Goal: Task Accomplishment & Management: Use online tool/utility

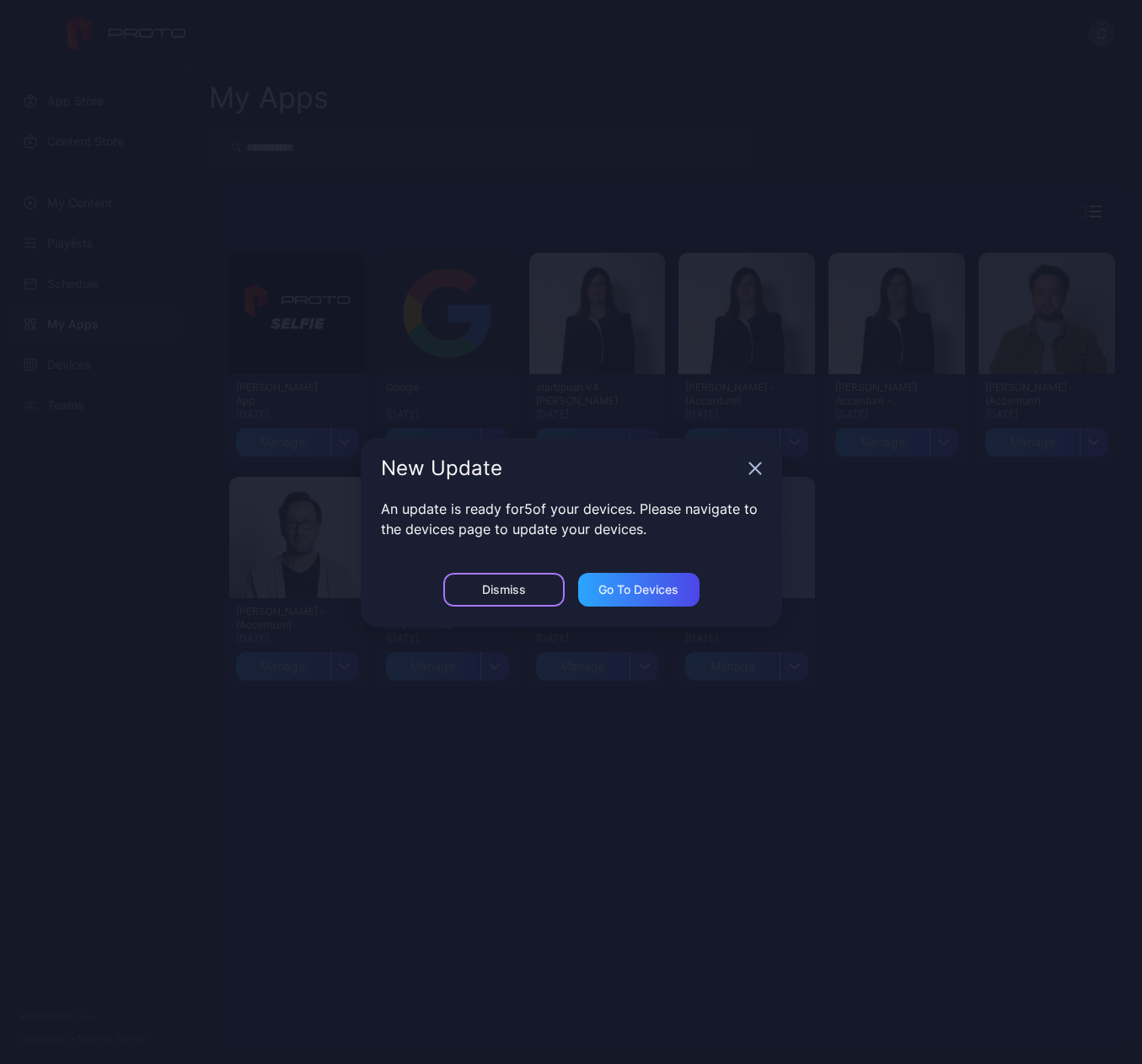
click at [524, 588] on div "Dismiss" at bounding box center [504, 589] width 43 height 14
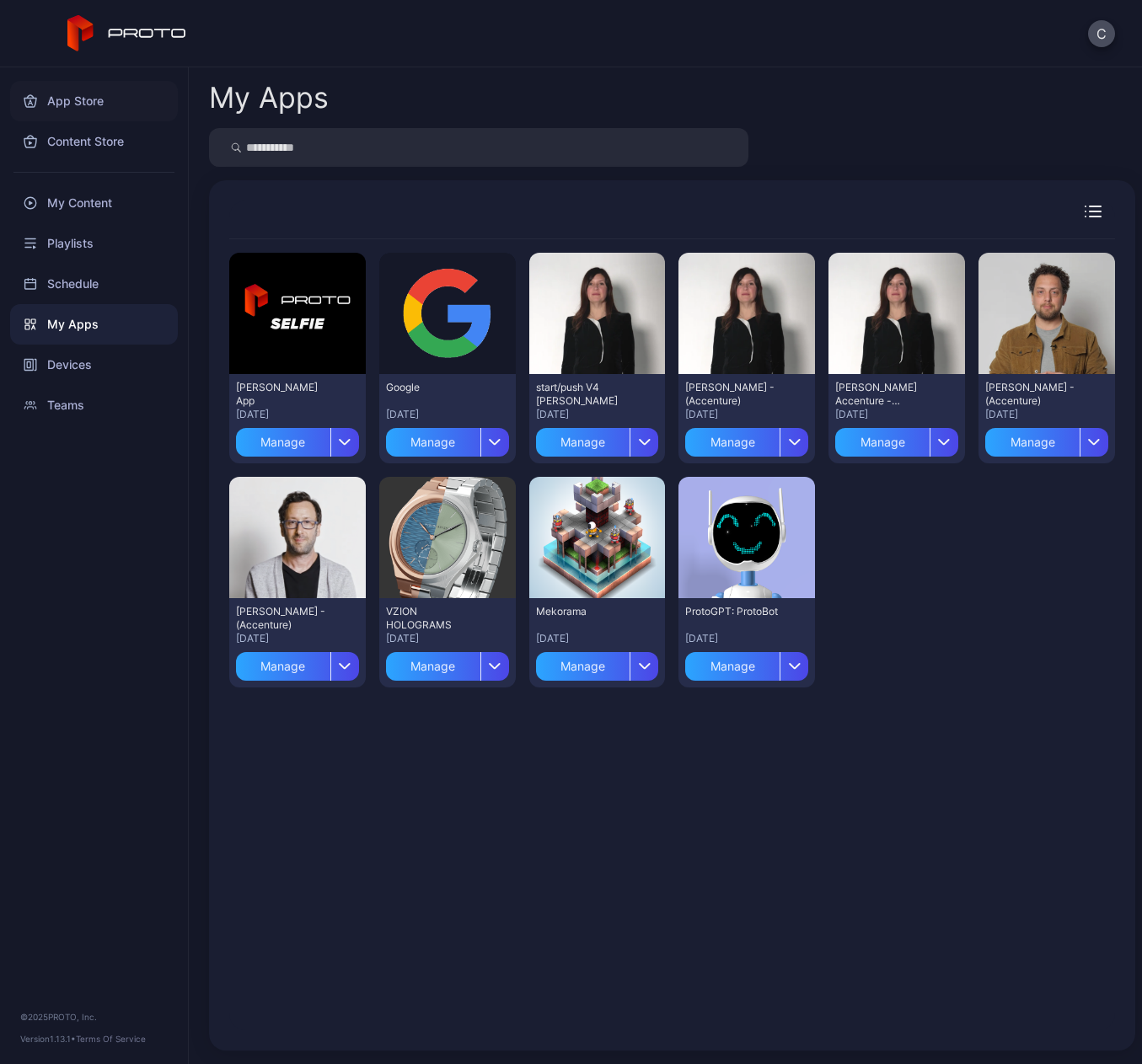
click at [80, 100] on div "App Store" at bounding box center [93, 100] width 167 height 41
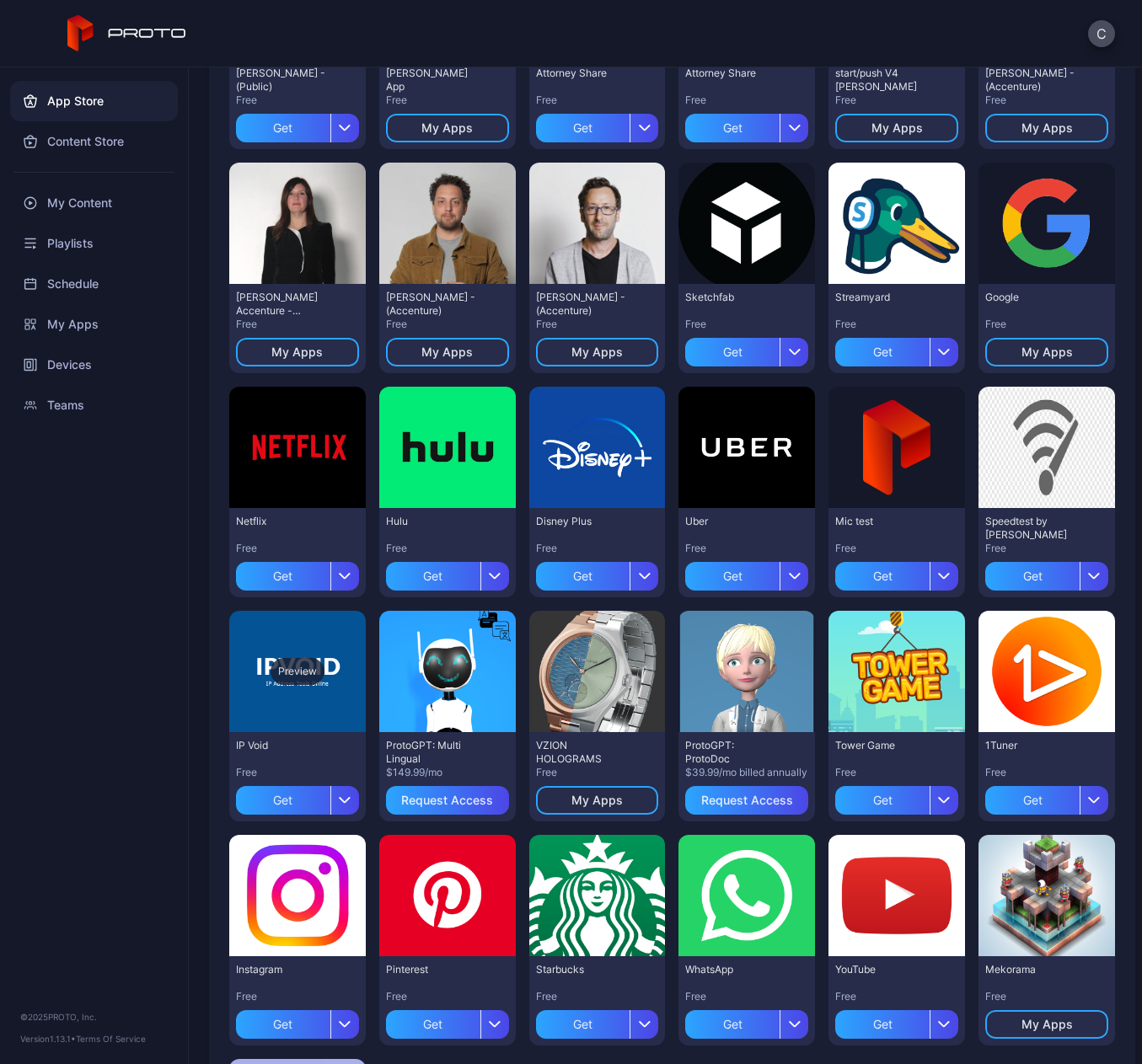
scroll to position [56, 0]
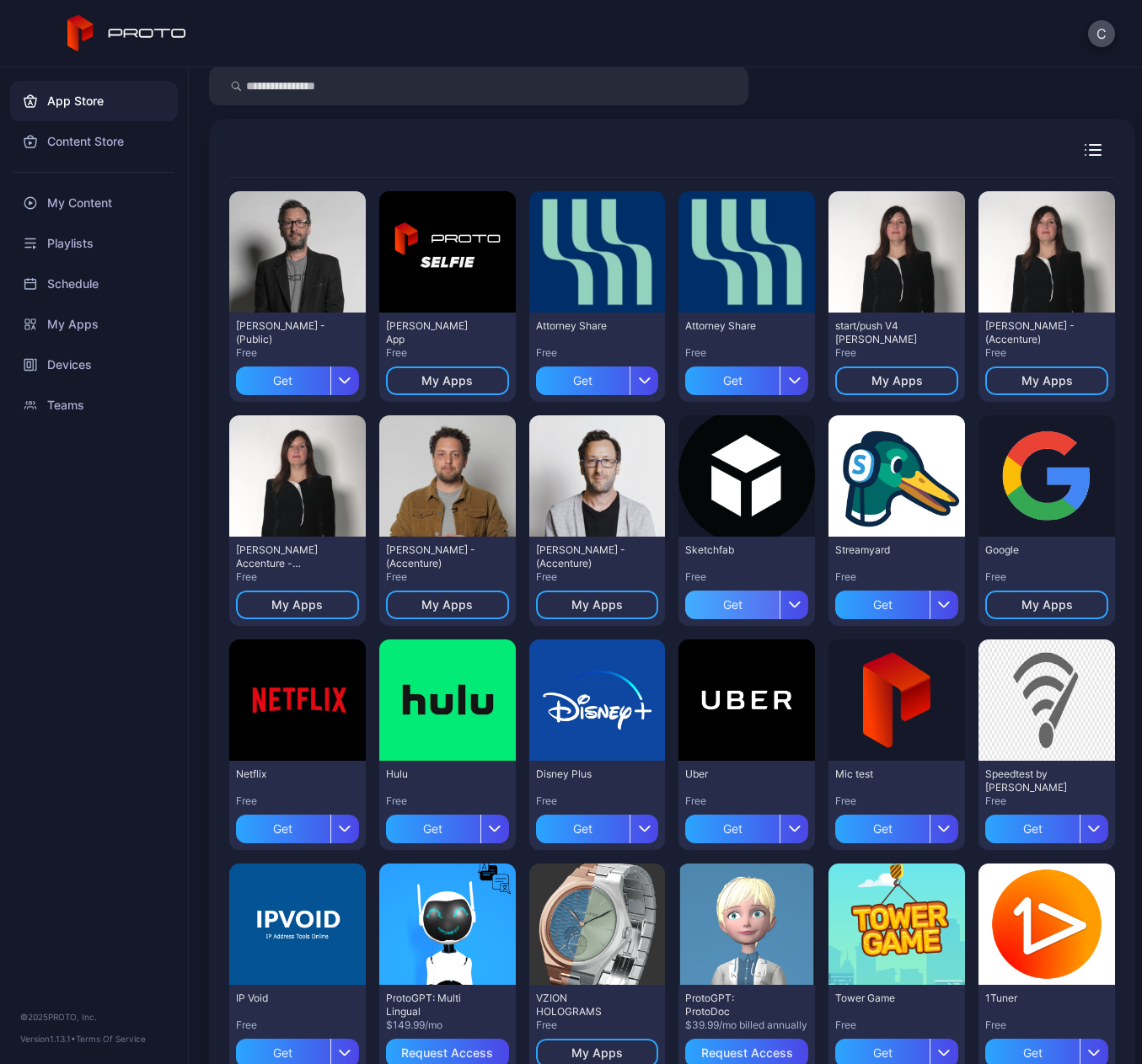
click at [728, 606] on div "Get" at bounding box center [732, 605] width 94 height 29
click at [47, 360] on div "Devices" at bounding box center [93, 365] width 167 height 41
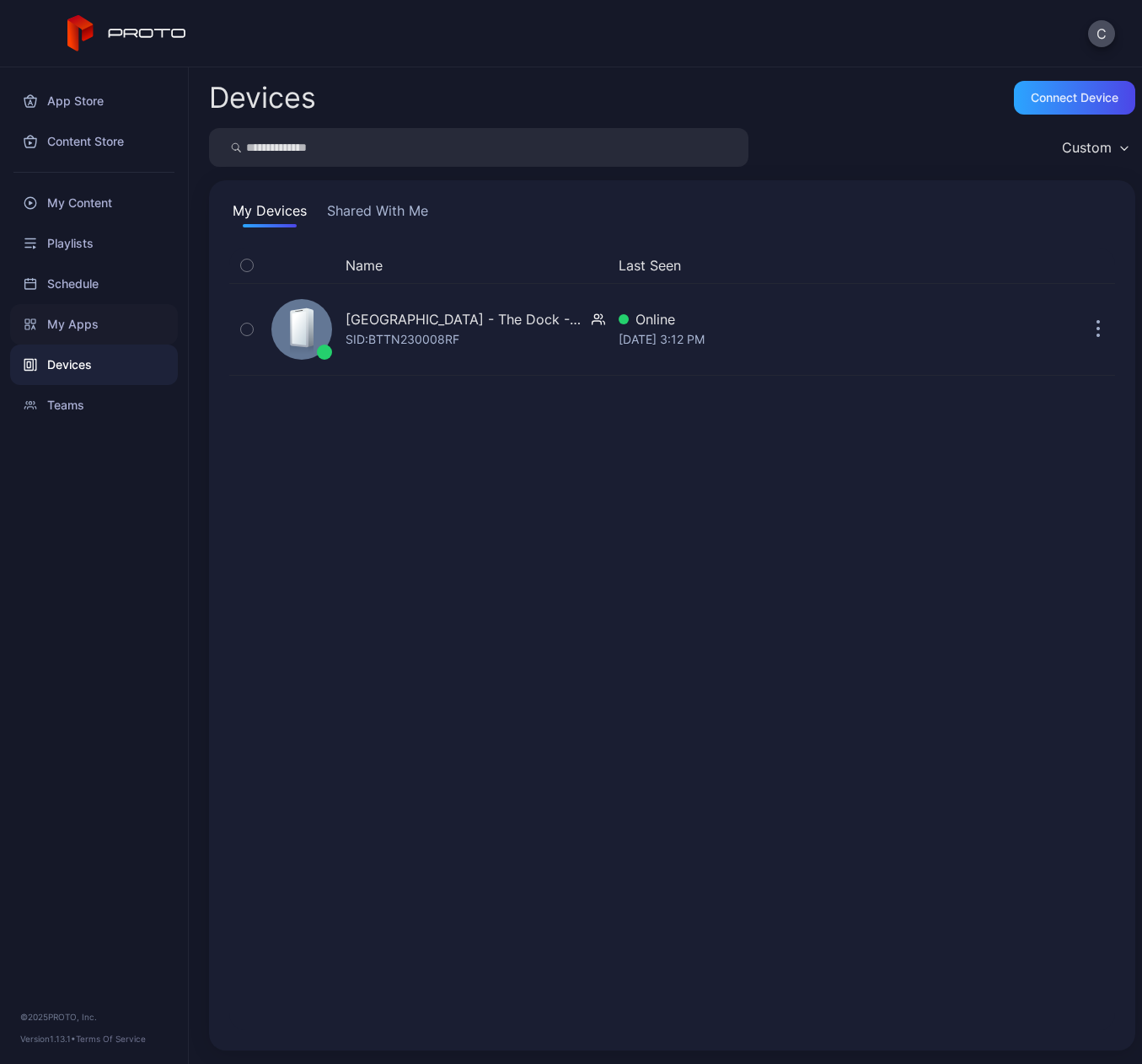
click at [93, 326] on div "My Apps" at bounding box center [93, 324] width 167 height 41
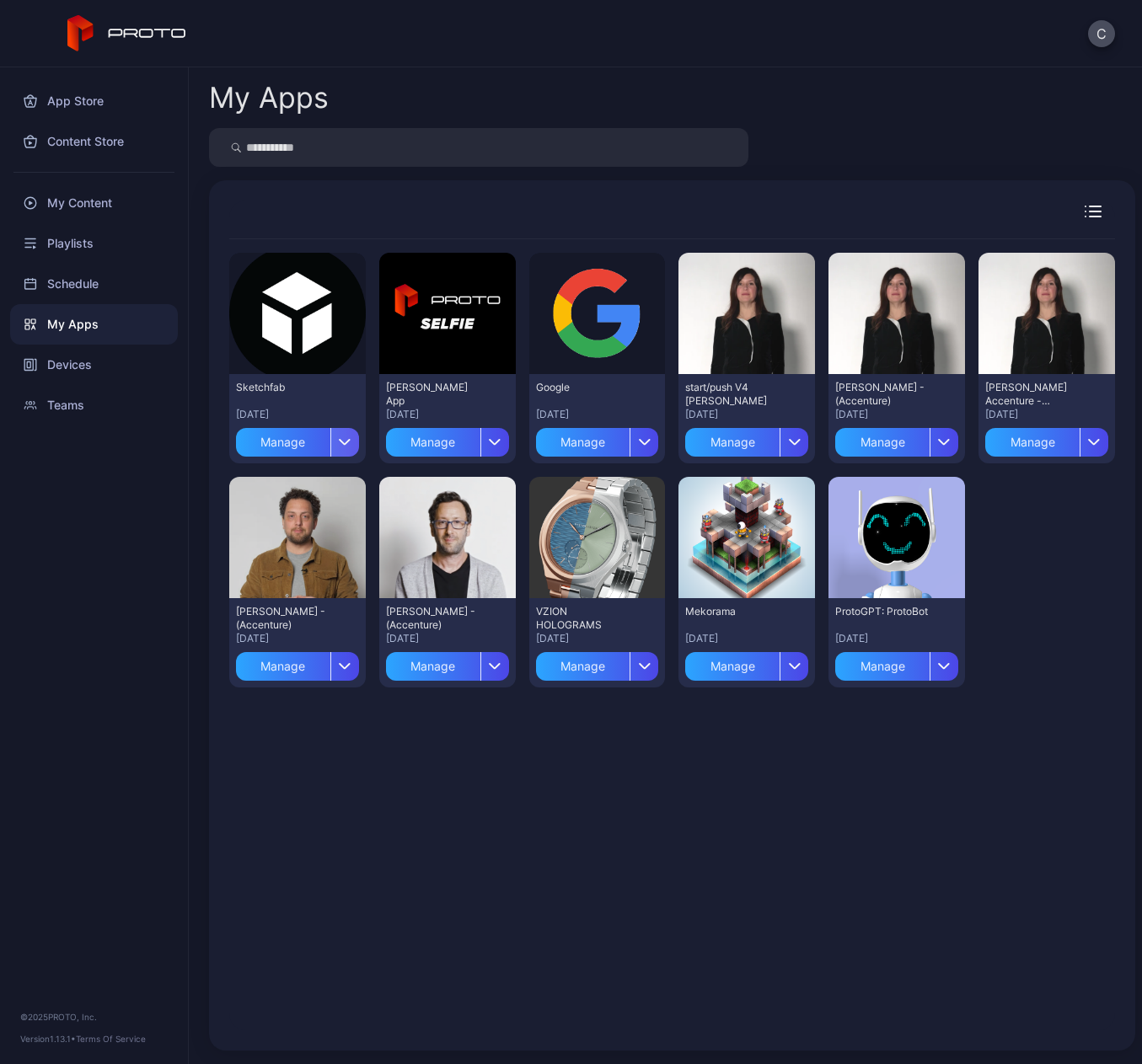
click at [341, 440] on icon "button" at bounding box center [345, 441] width 13 height 6
click at [297, 475] on button "Install" at bounding box center [296, 492] width 143 height 54
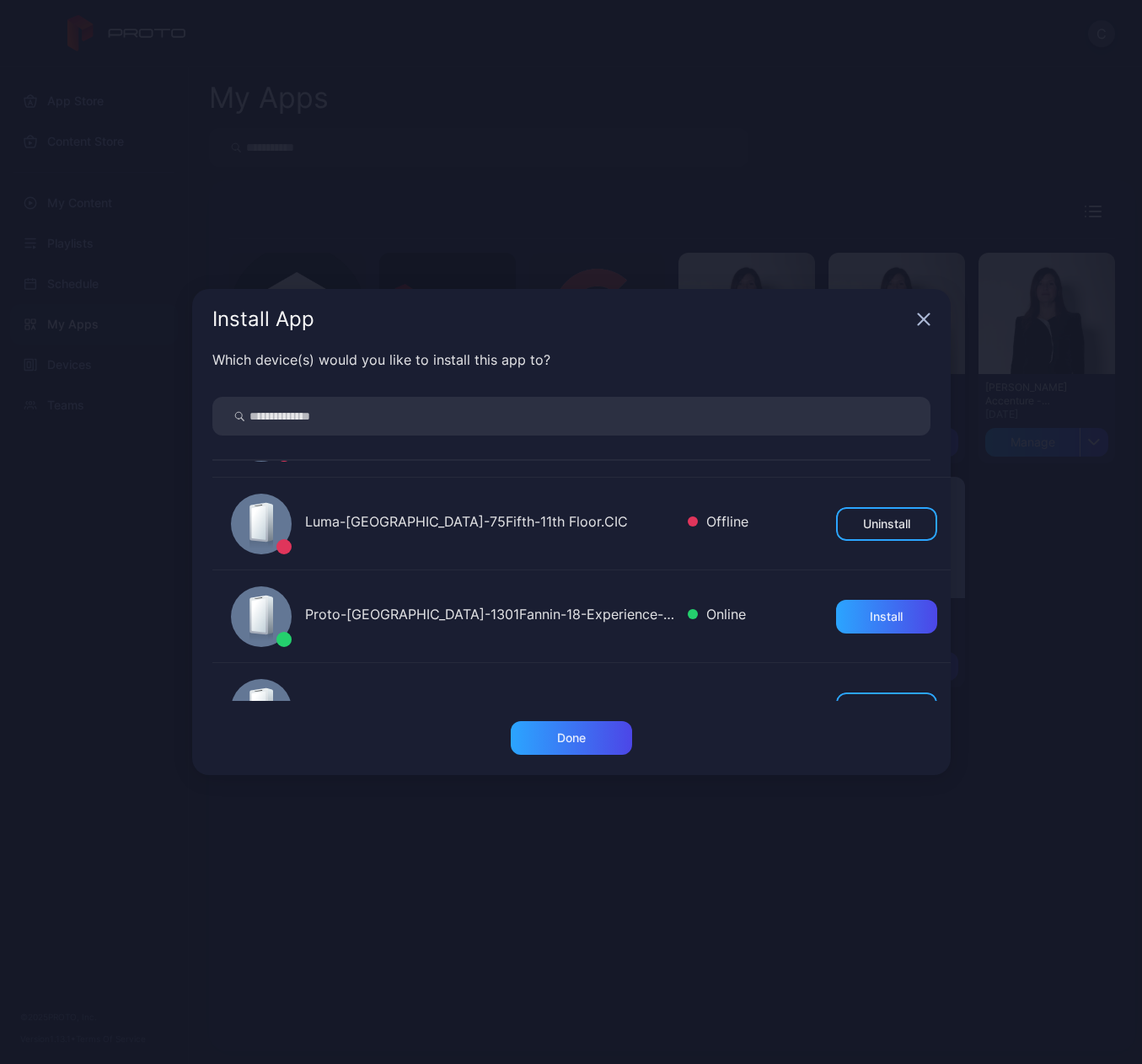
scroll to position [252, 0]
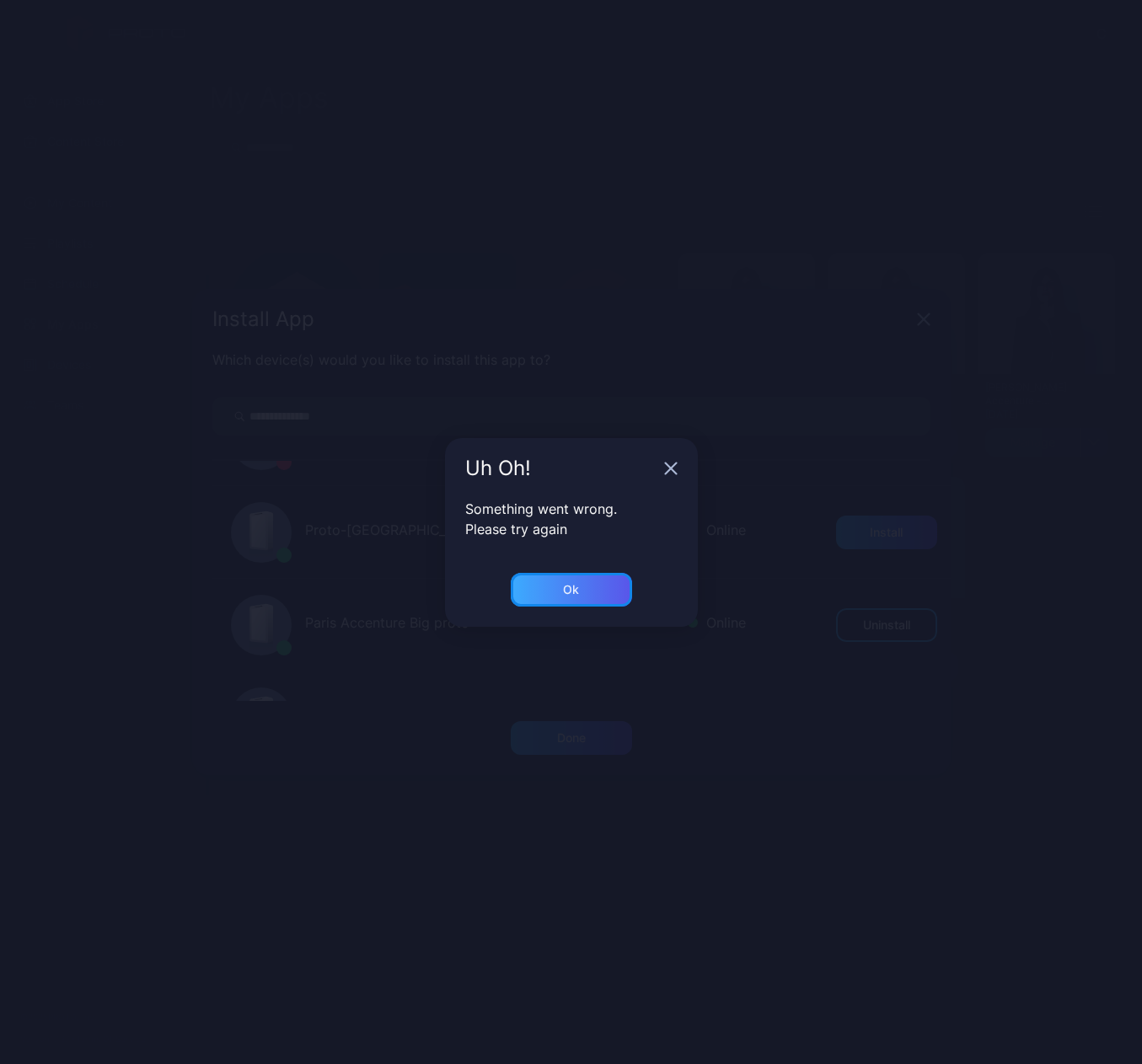
click at [563, 588] on div "Ok" at bounding box center [571, 589] width 16 height 14
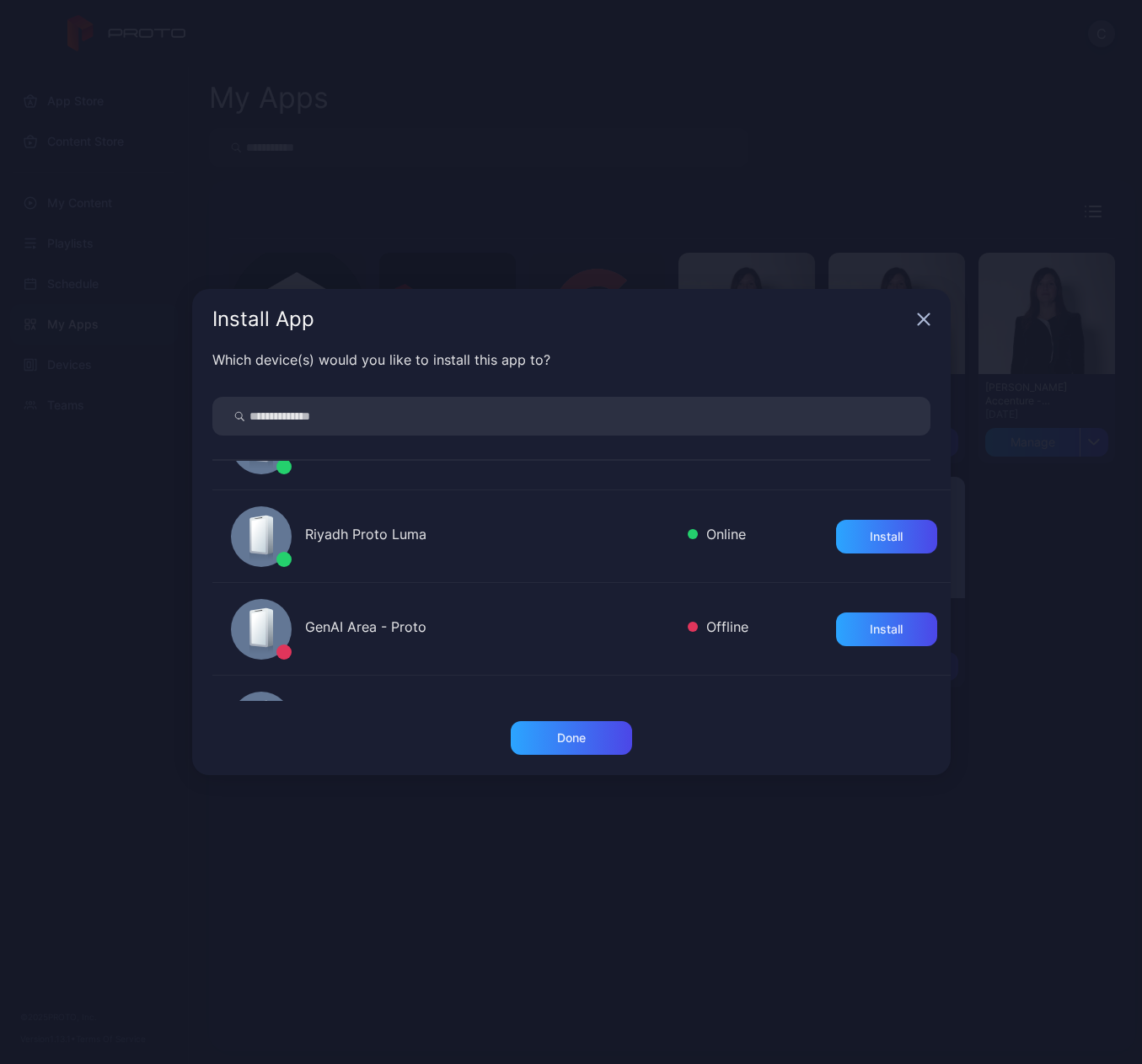
scroll to position [695, 0]
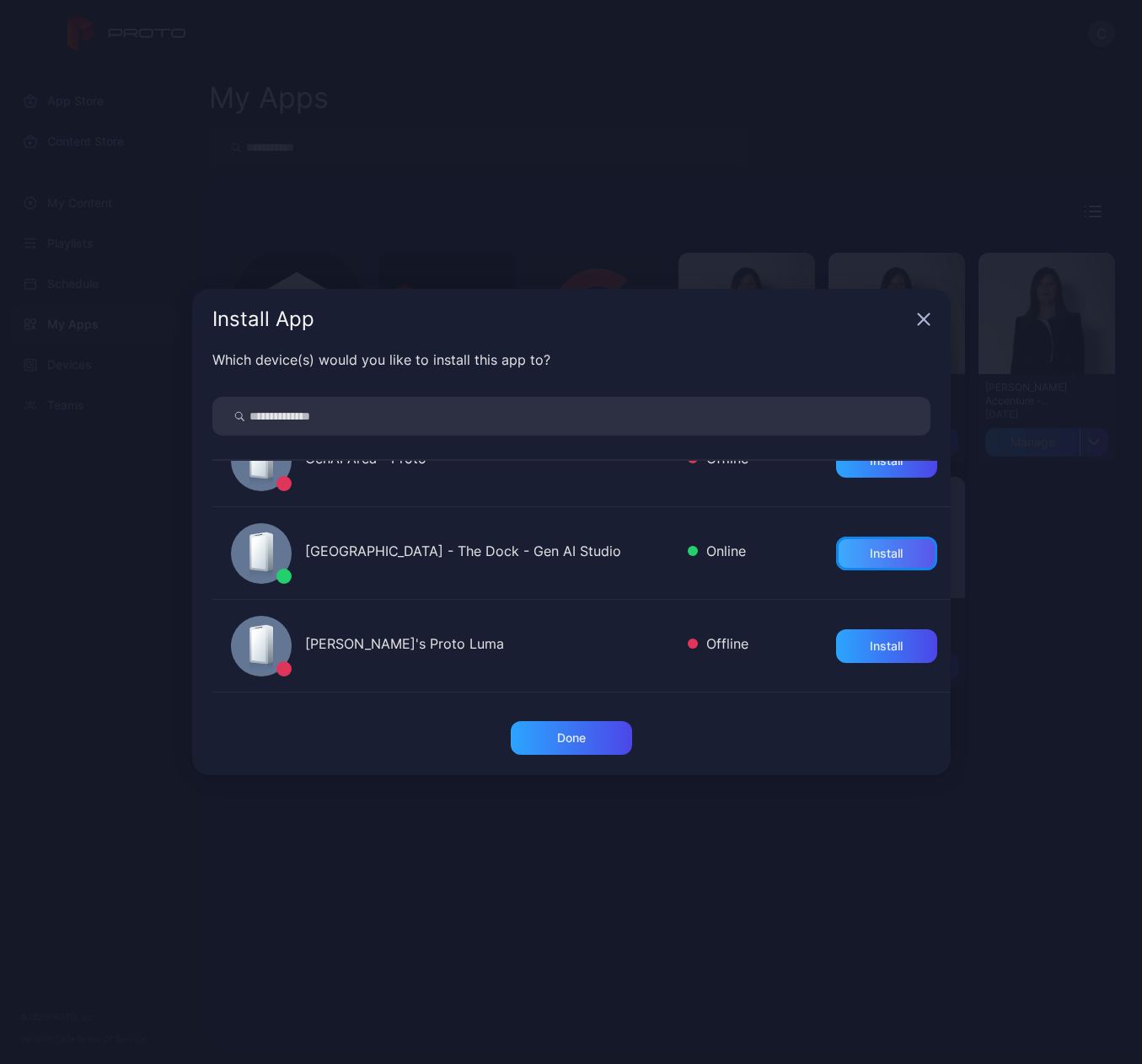
click at [871, 550] on div "Install" at bounding box center [886, 553] width 33 height 14
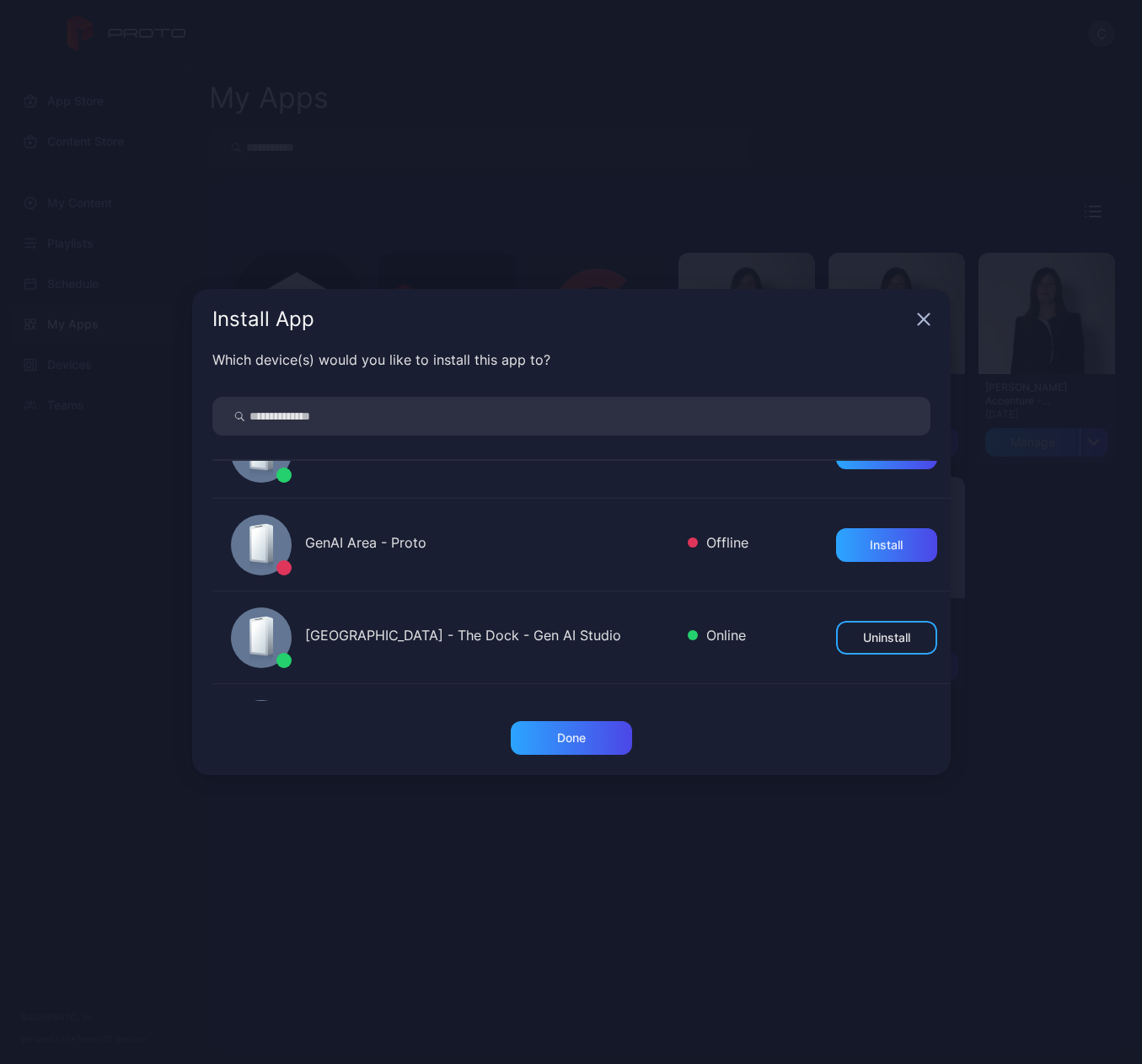
scroll to position [527, 0]
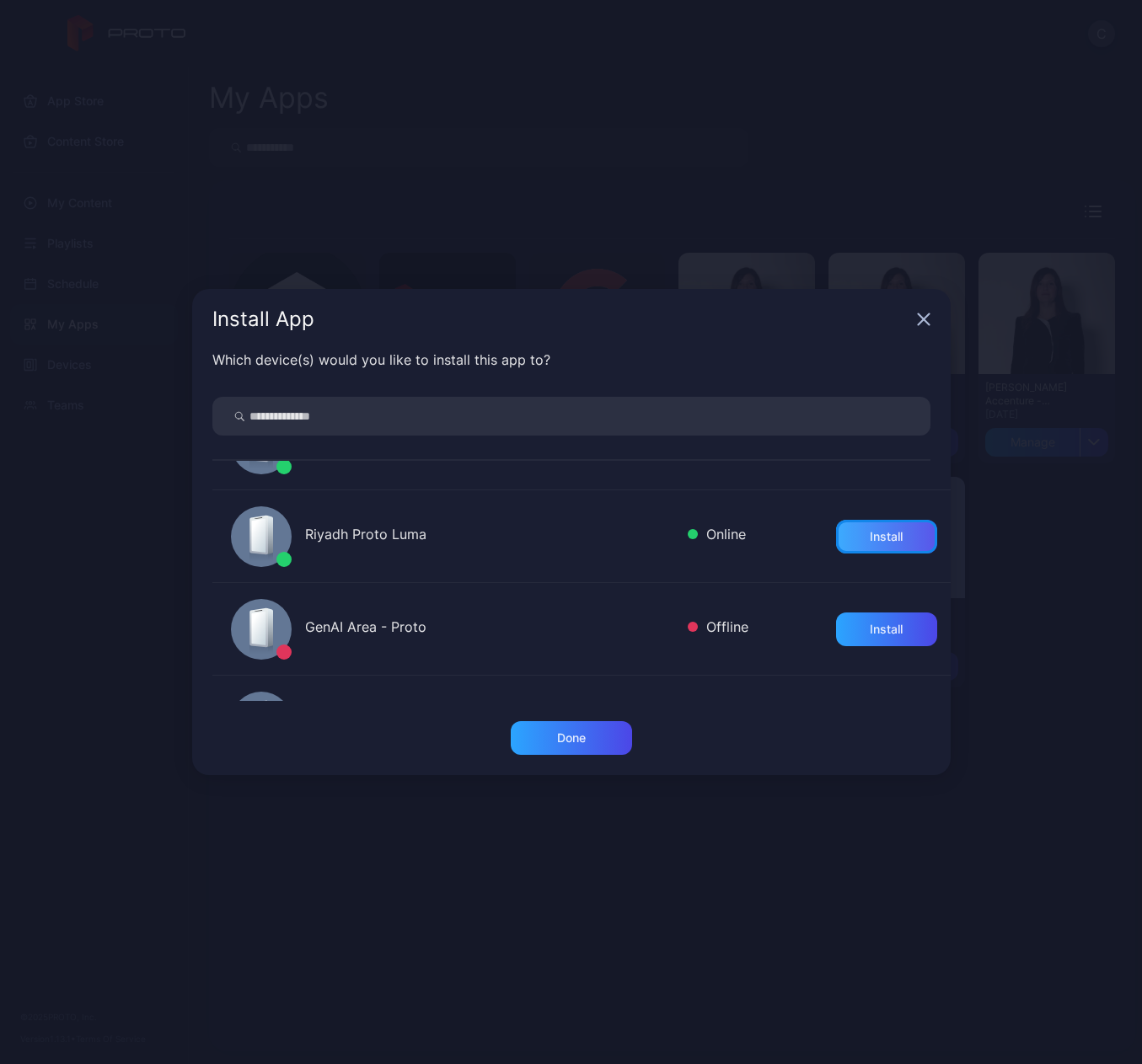
click at [870, 539] on div "Install" at bounding box center [886, 537] width 33 height 14
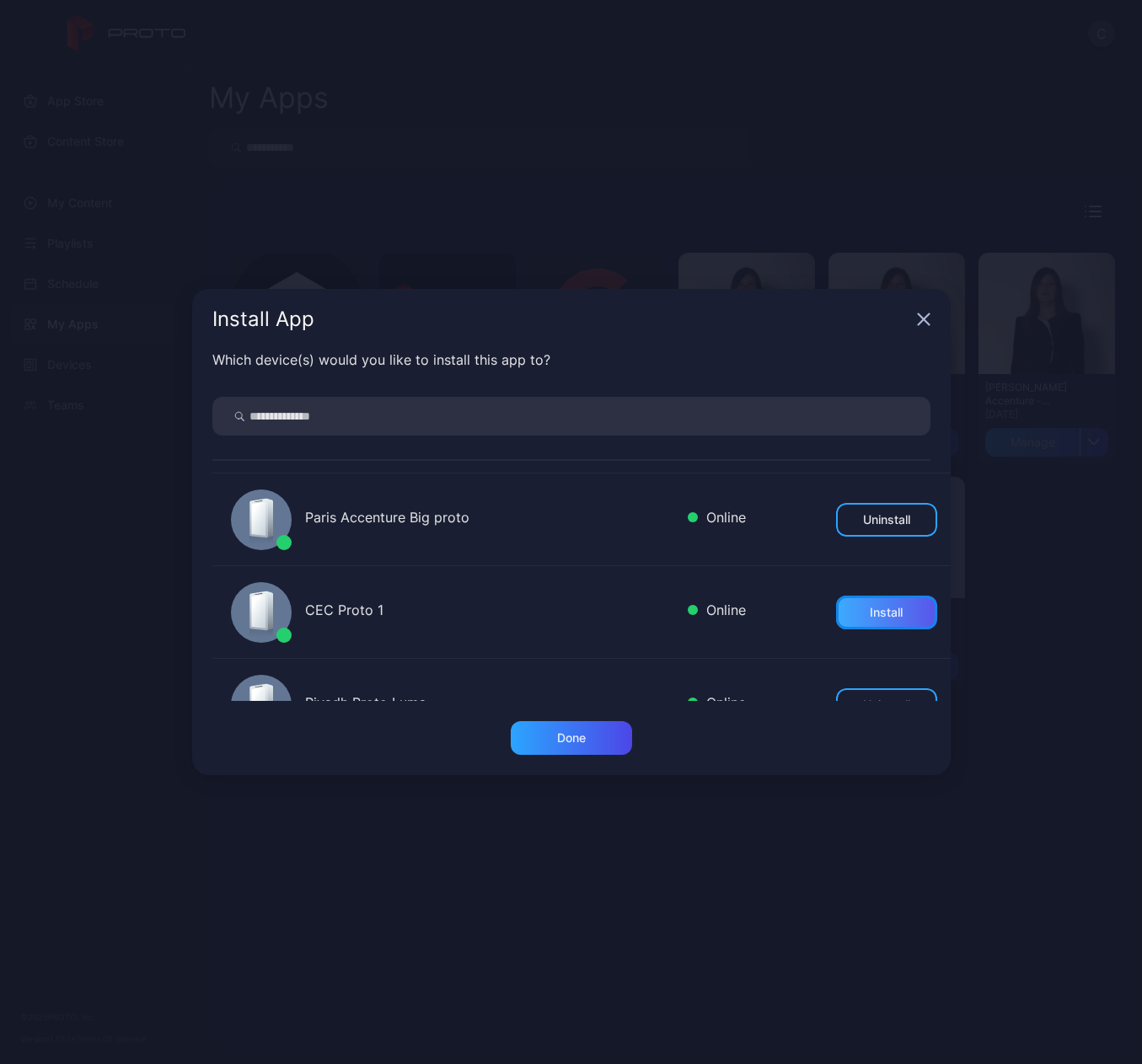
click at [870, 607] on div "Install" at bounding box center [886, 613] width 33 height 14
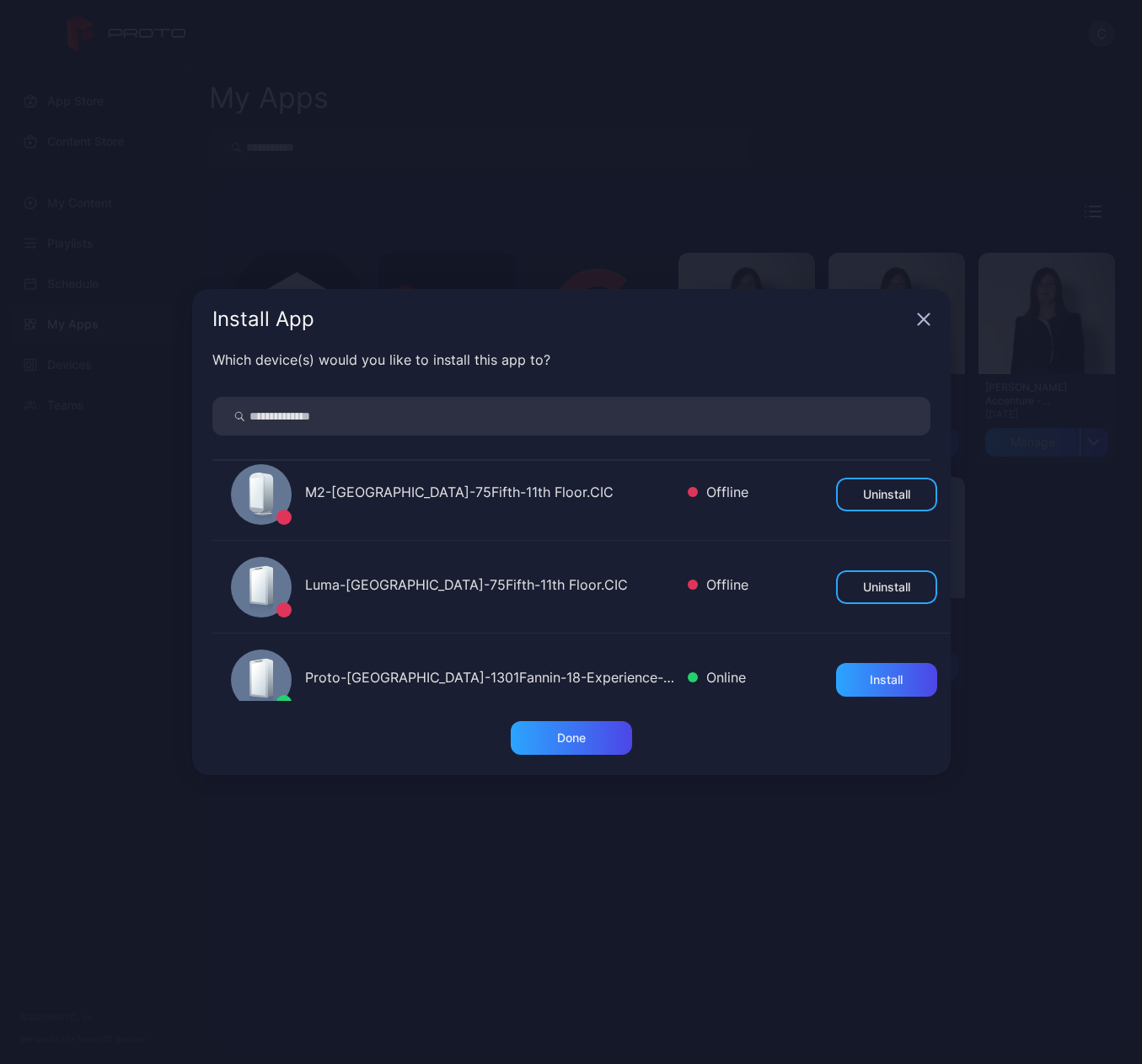
scroll to position [190, 0]
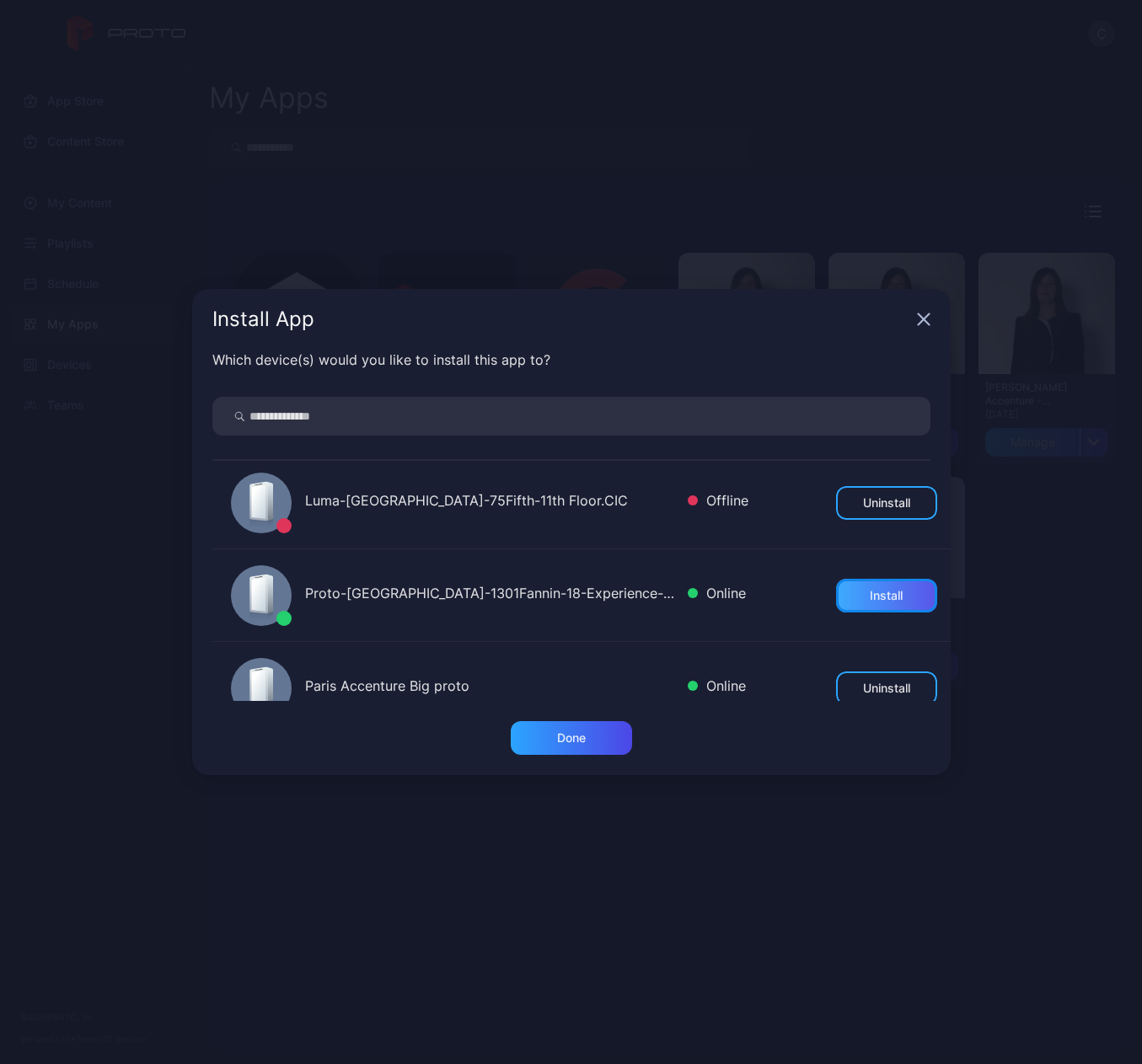
click at [842, 597] on div "Install" at bounding box center [887, 595] width 101 height 33
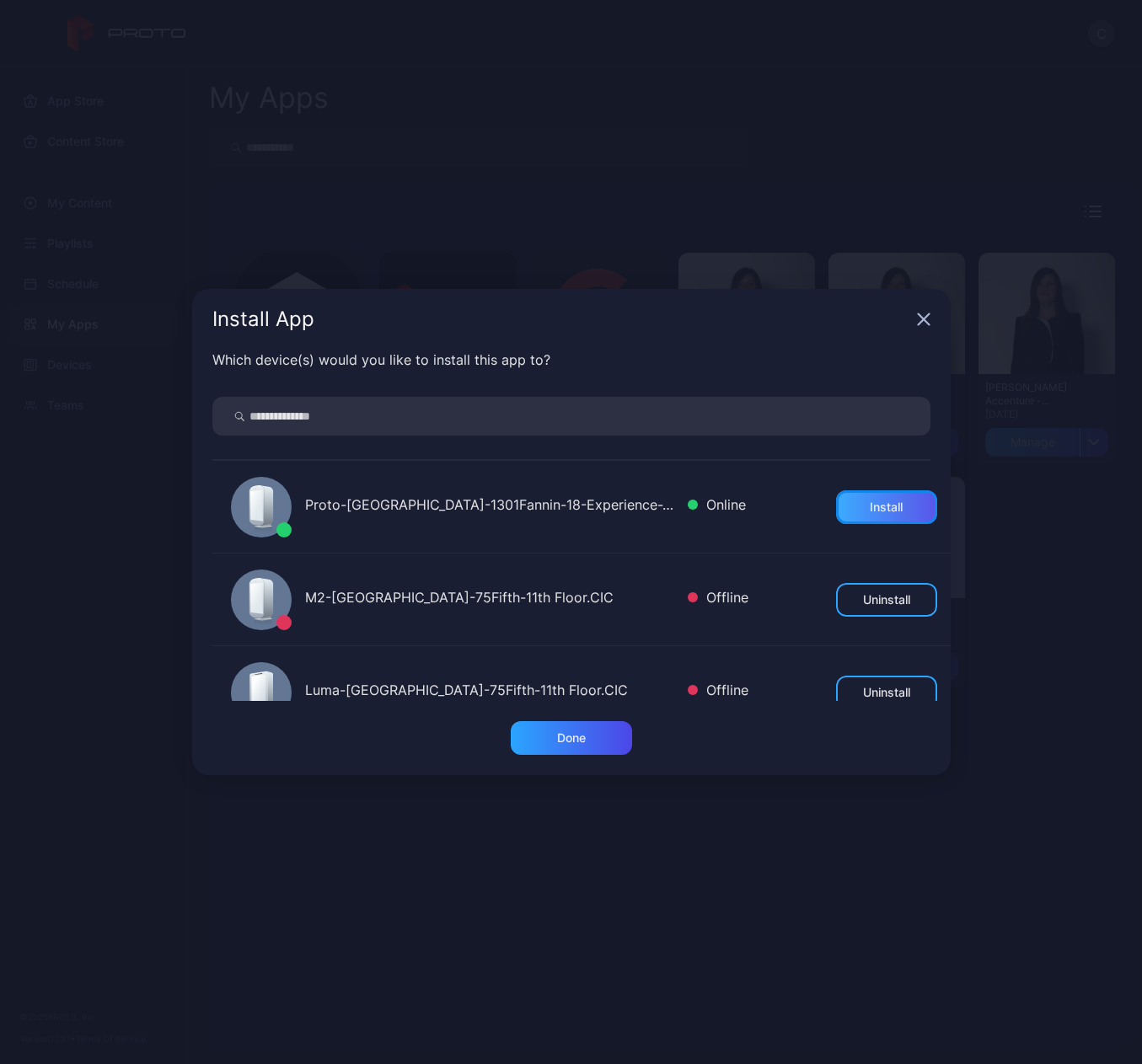
click at [870, 508] on div "Install" at bounding box center [886, 507] width 33 height 14
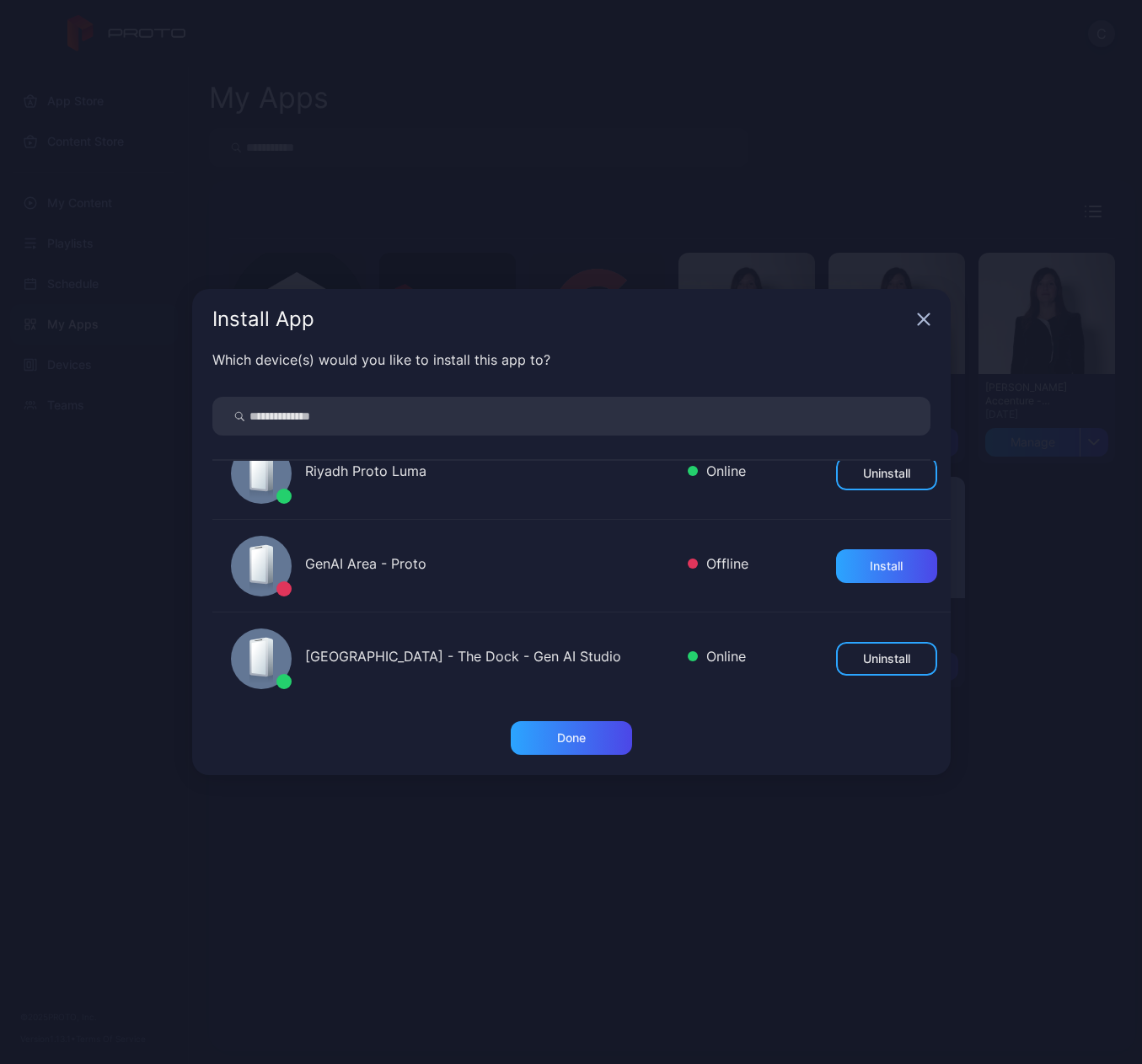
scroll to position [758, 0]
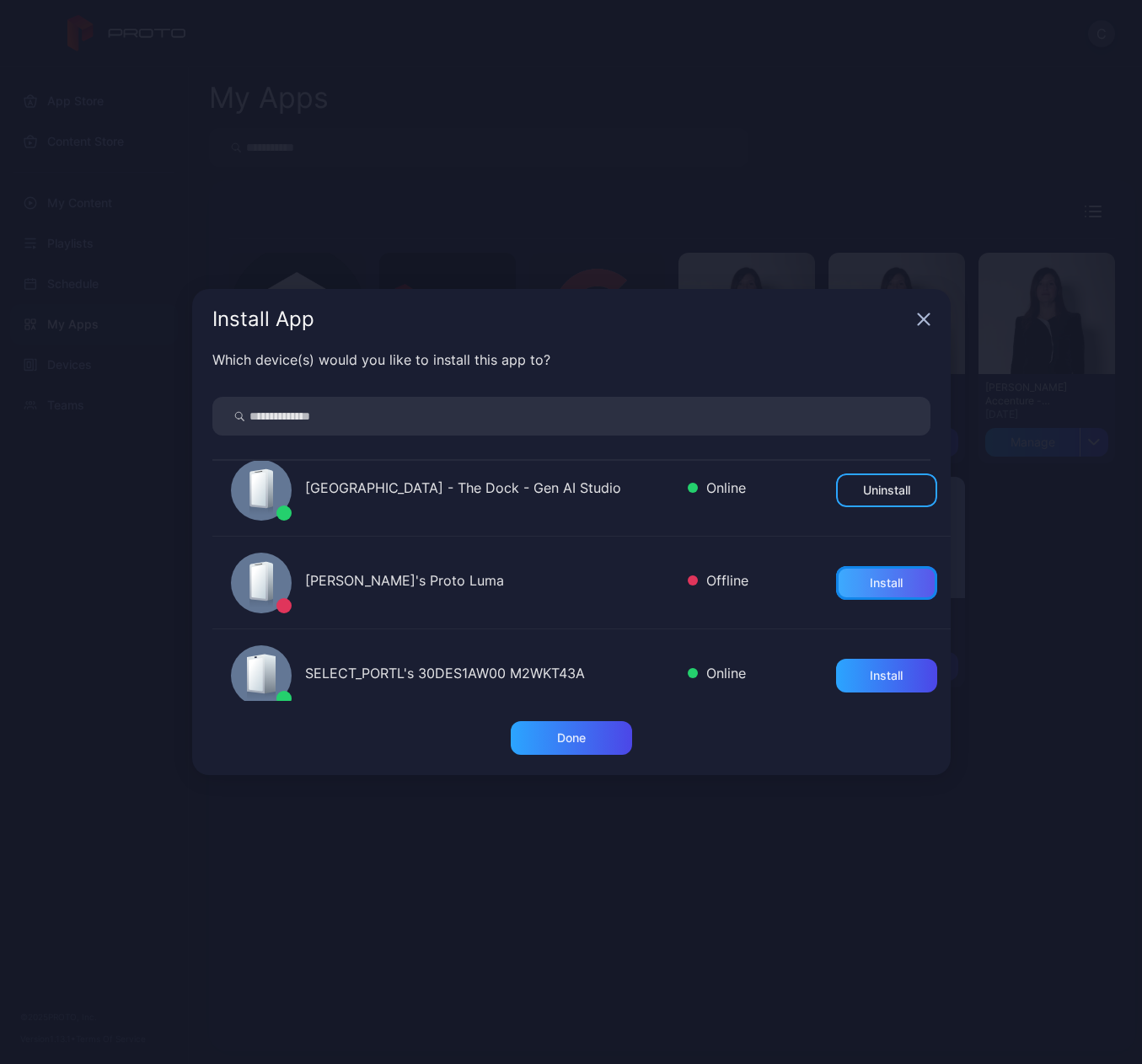
click at [843, 586] on div "Install" at bounding box center [887, 583] width 101 height 33
click at [855, 684] on div "Install" at bounding box center [887, 675] width 101 height 33
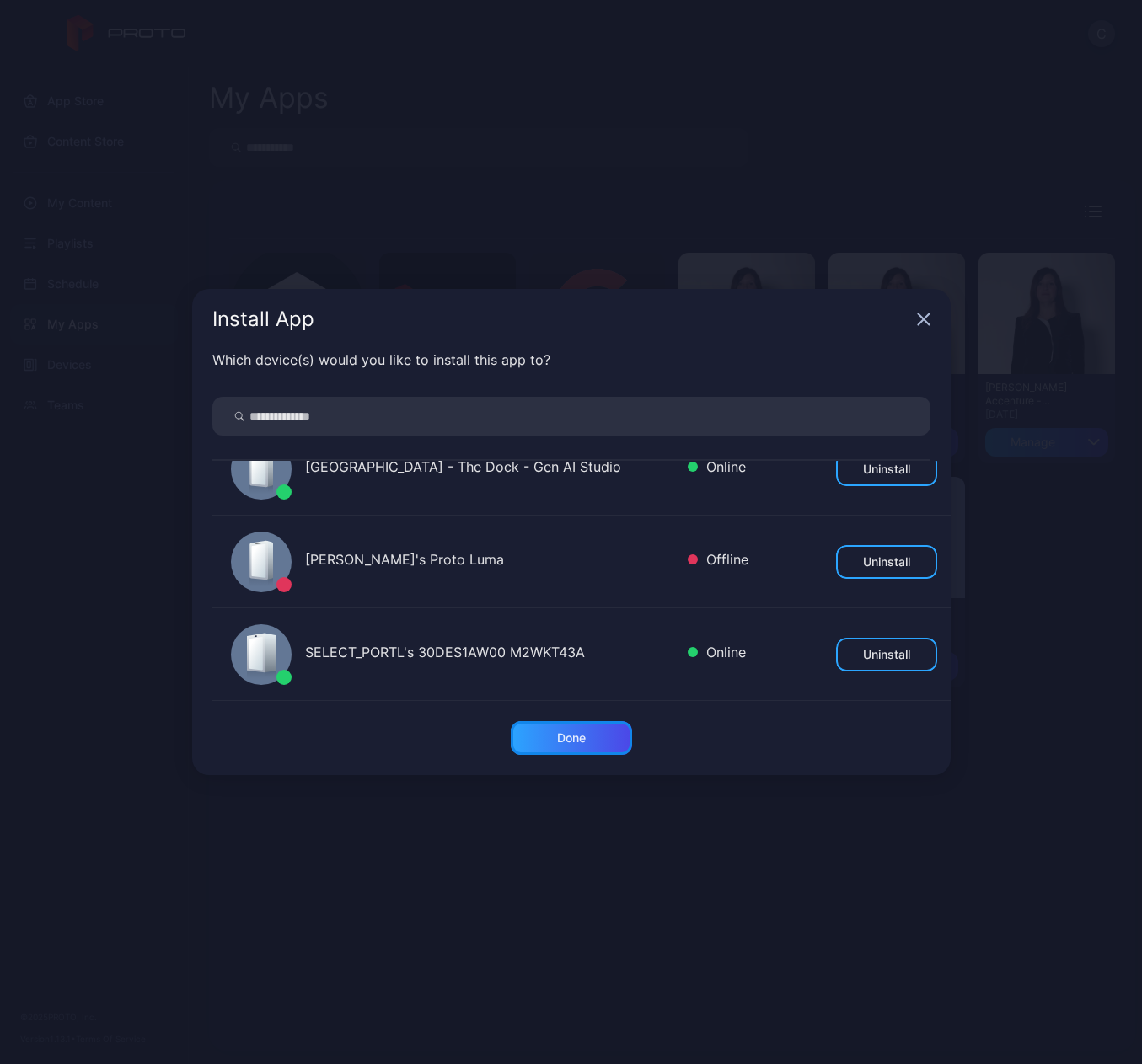
click at [565, 741] on div "Done" at bounding box center [572, 737] width 29 height 14
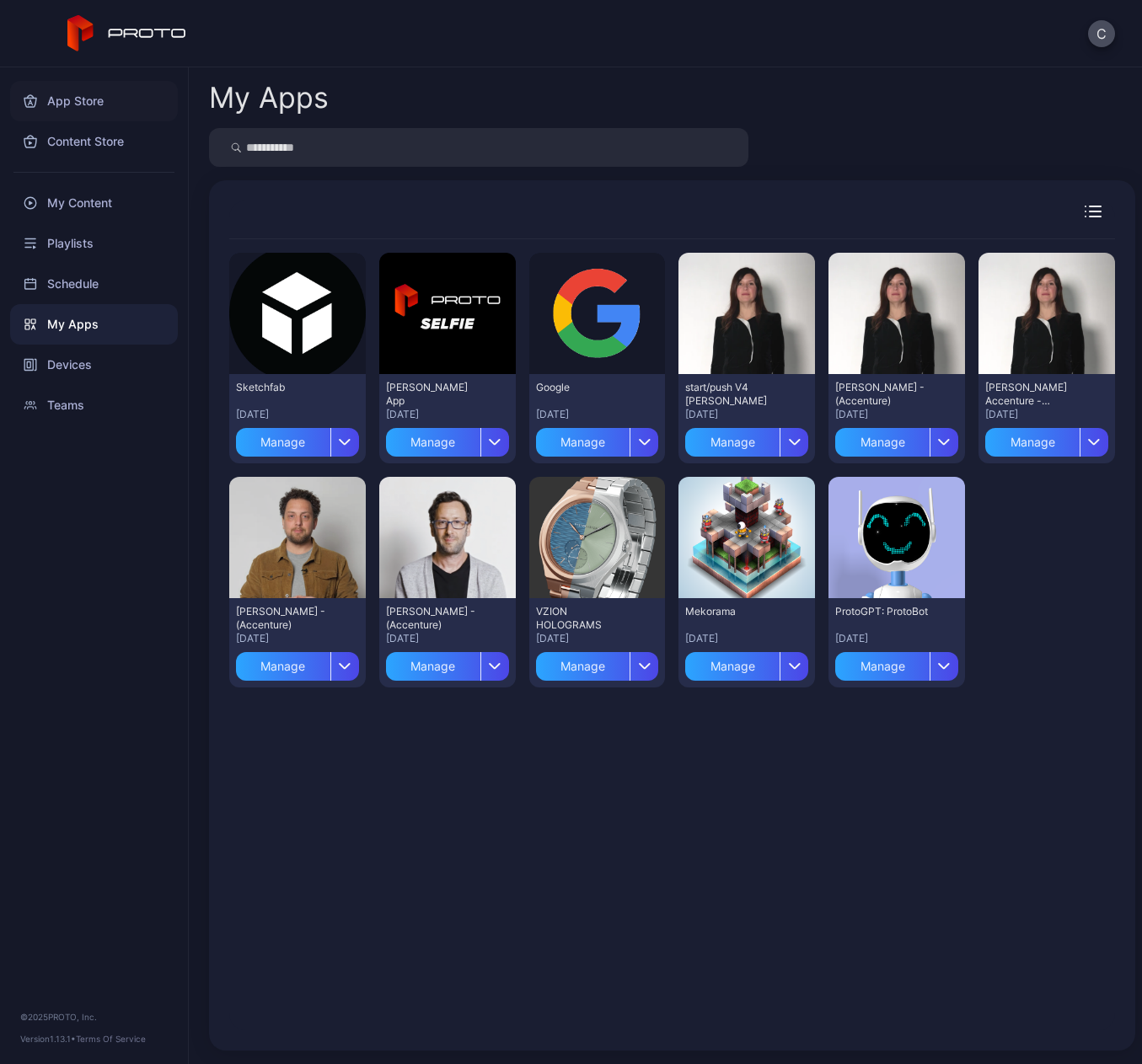
click at [90, 106] on div "App Store" at bounding box center [93, 100] width 167 height 41
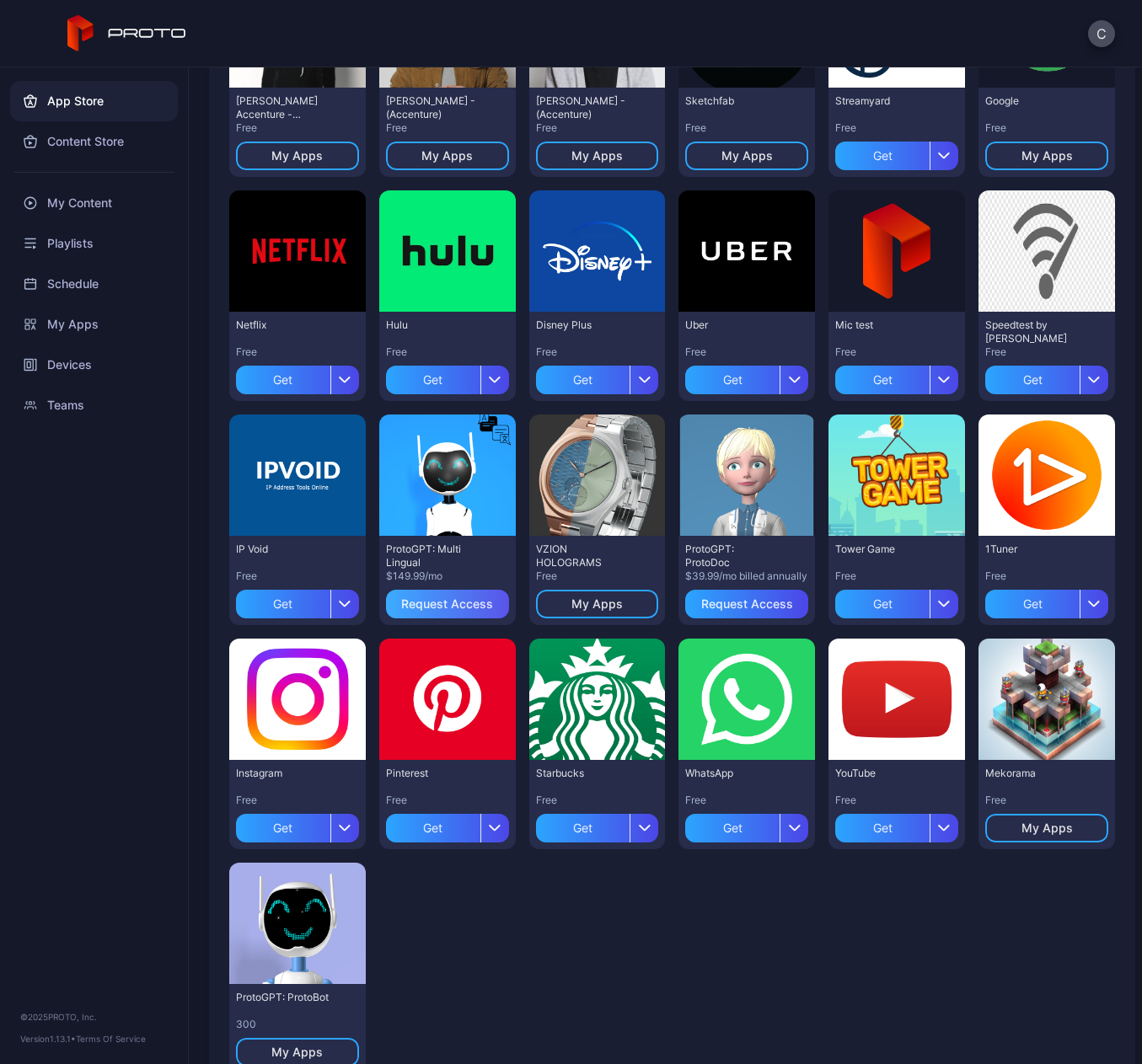
scroll to position [562, 0]
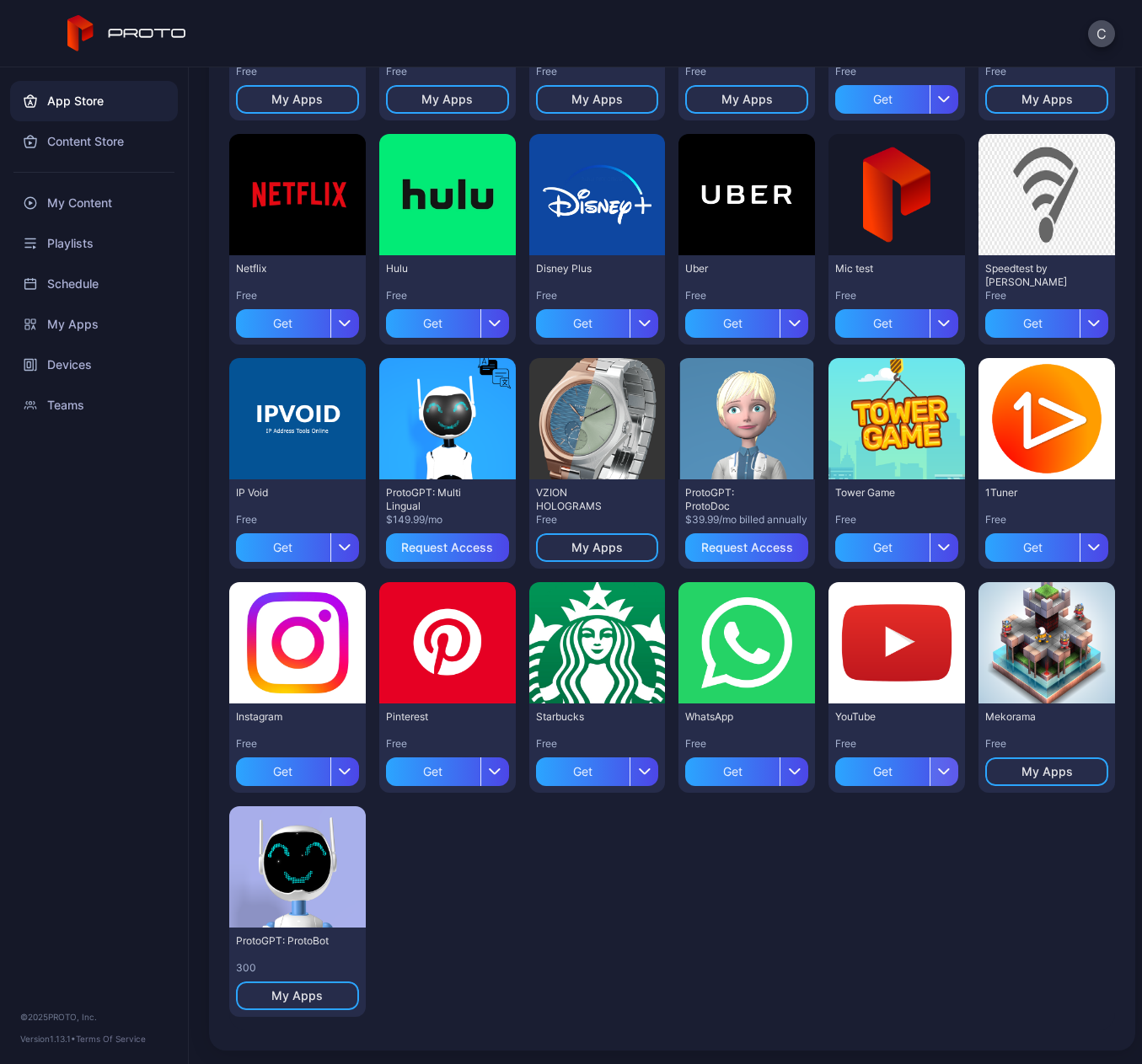
click at [938, 768] on icon "button" at bounding box center [945, 771] width 13 height 6
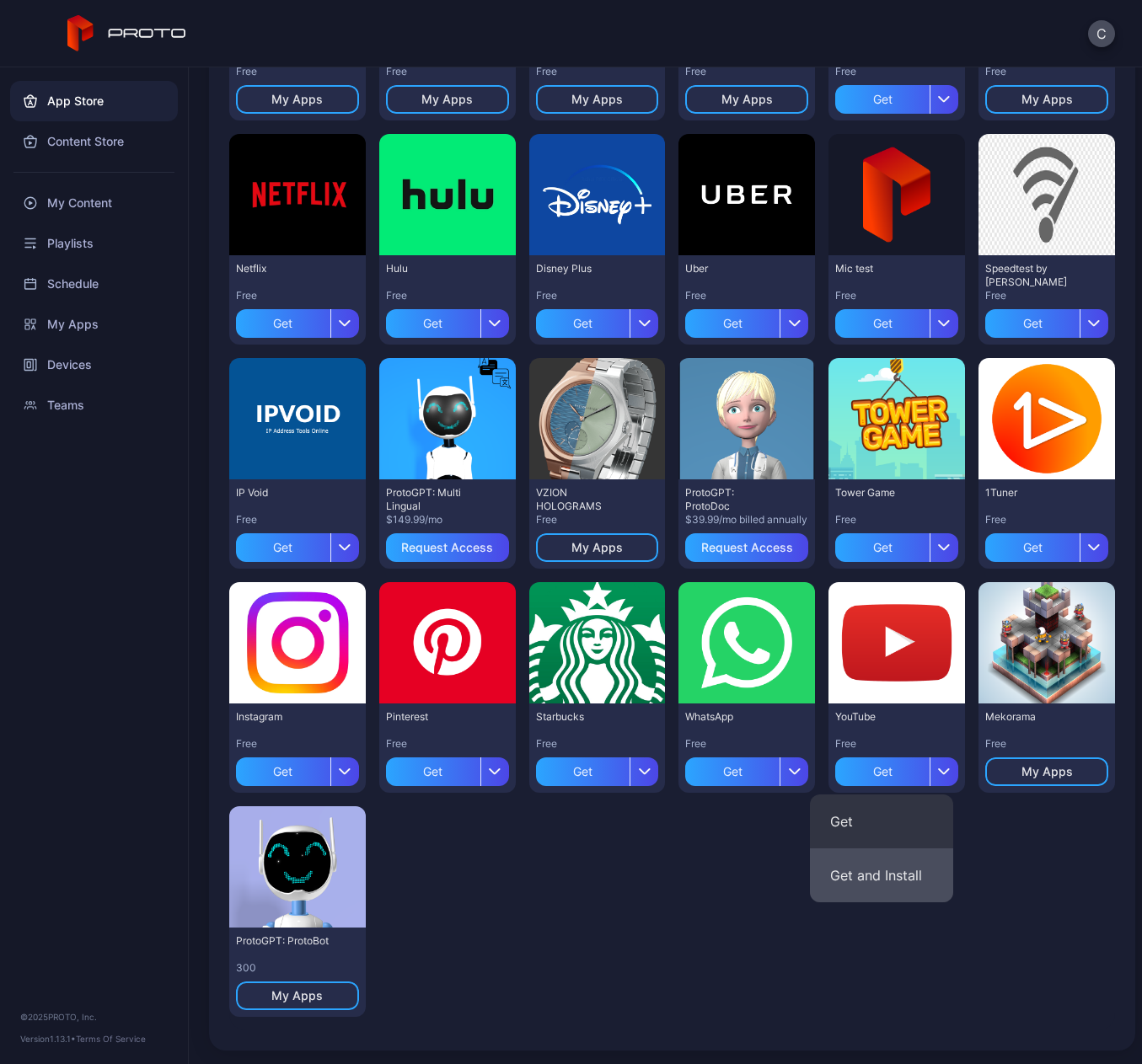
click at [869, 865] on button "Get and Install" at bounding box center [881, 876] width 143 height 54
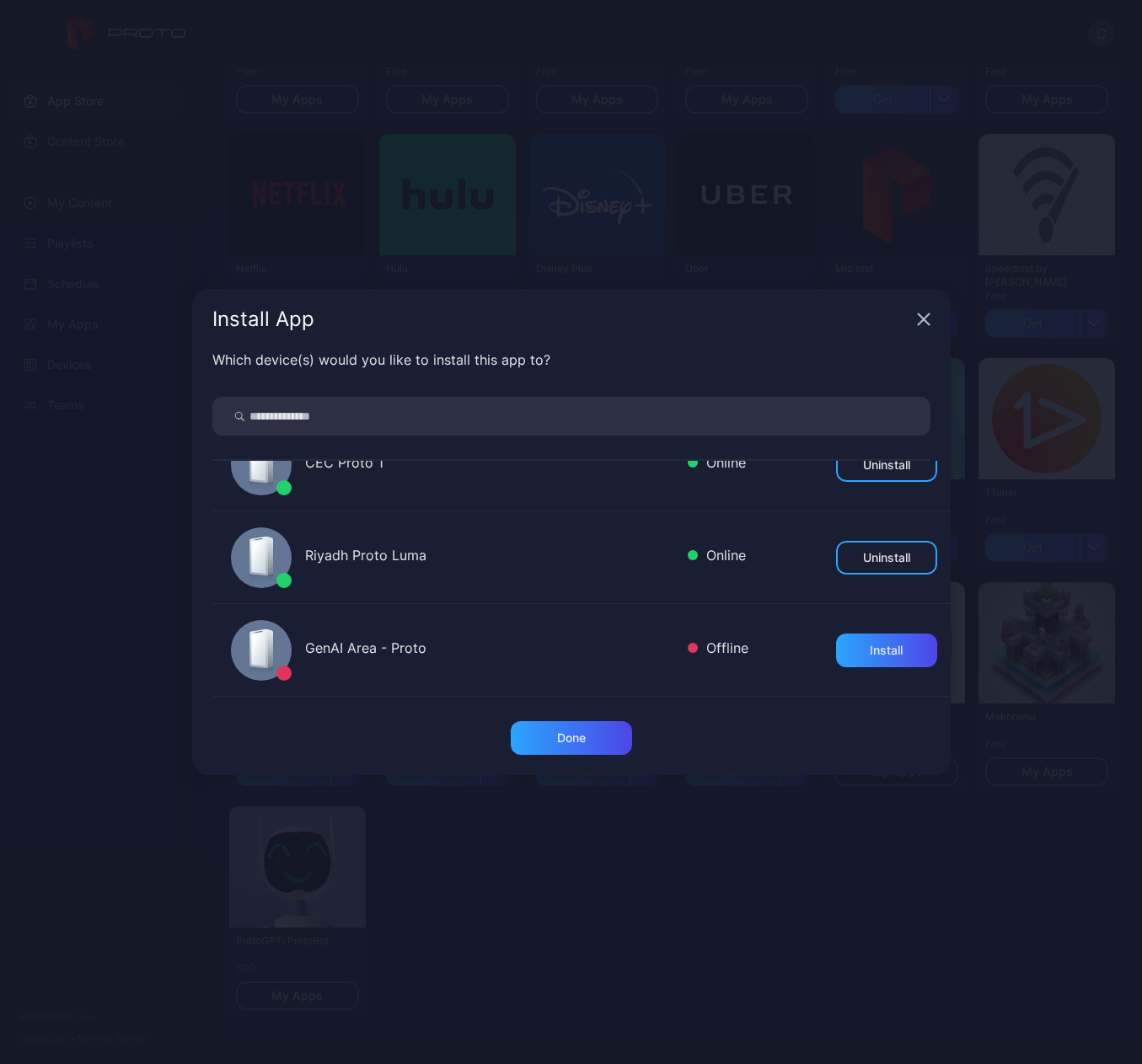
scroll to position [674, 0]
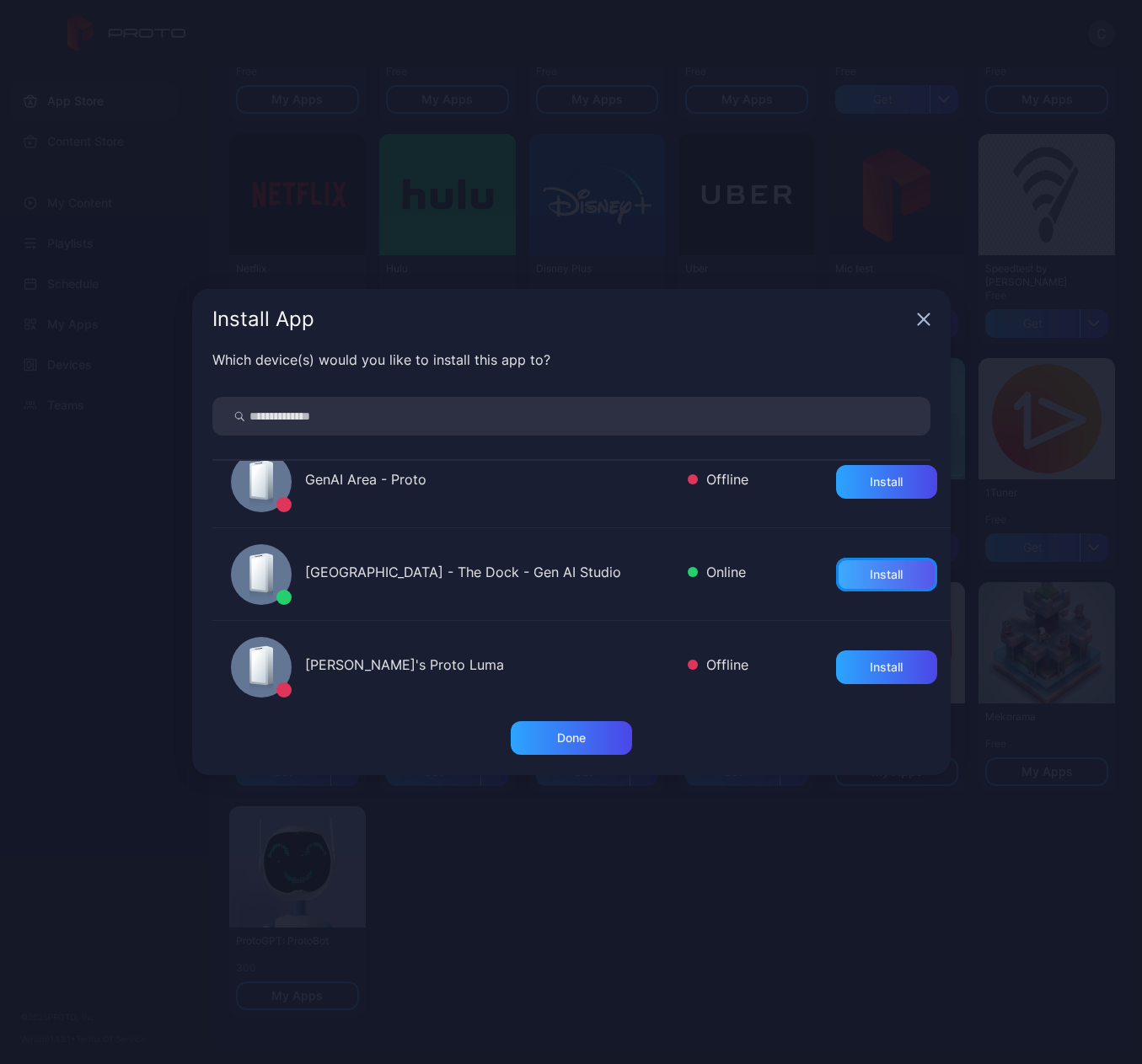
click at [836, 572] on div "Install" at bounding box center [887, 575] width 101 height 33
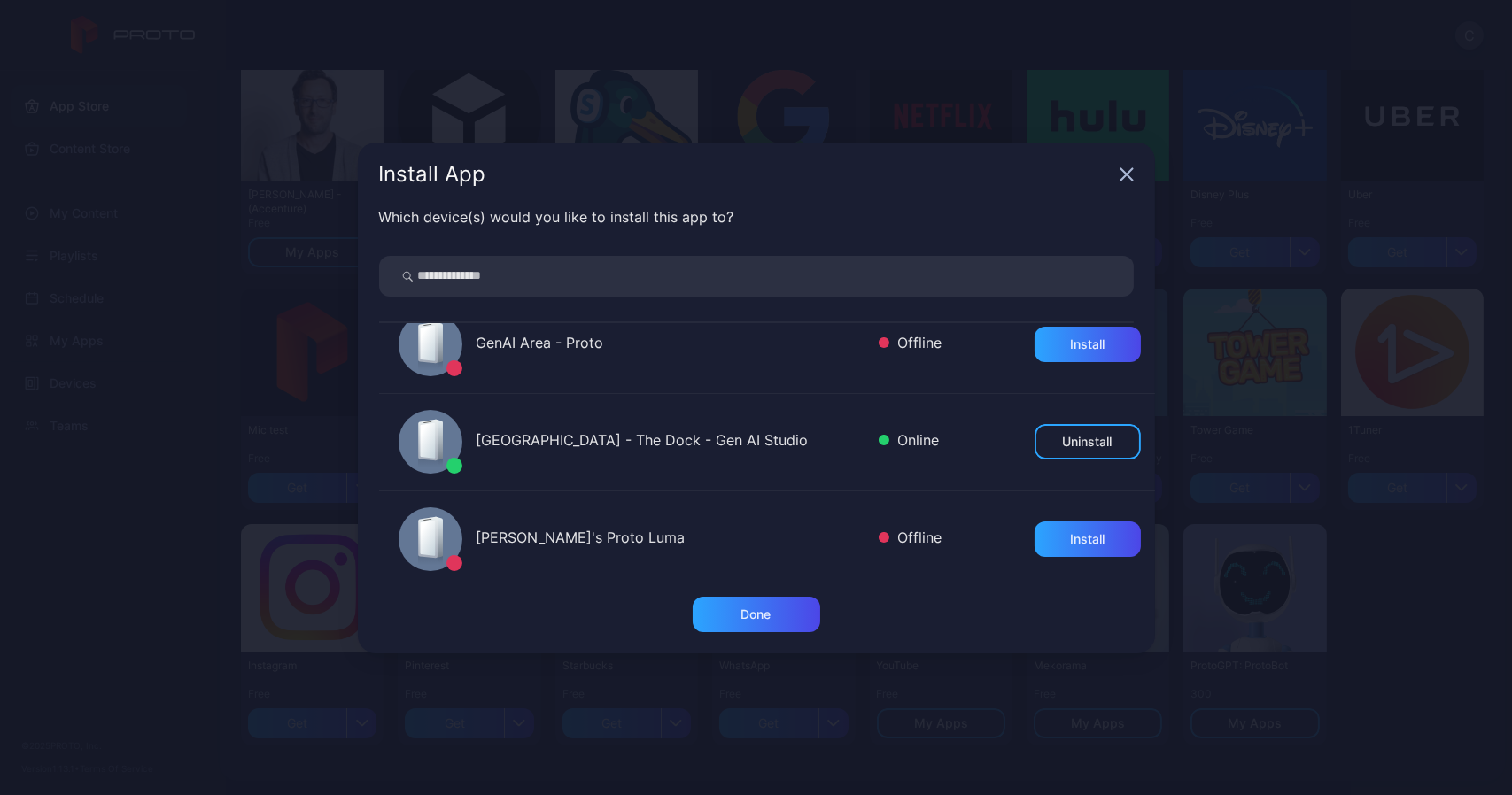
scroll to position [443, 0]
